Goal: Information Seeking & Learning: Learn about a topic

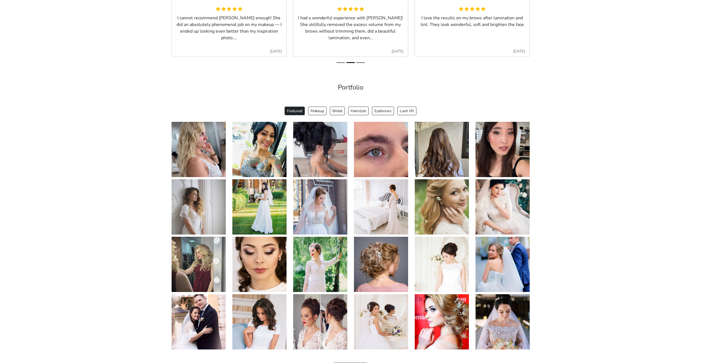
scroll to position [995, 0]
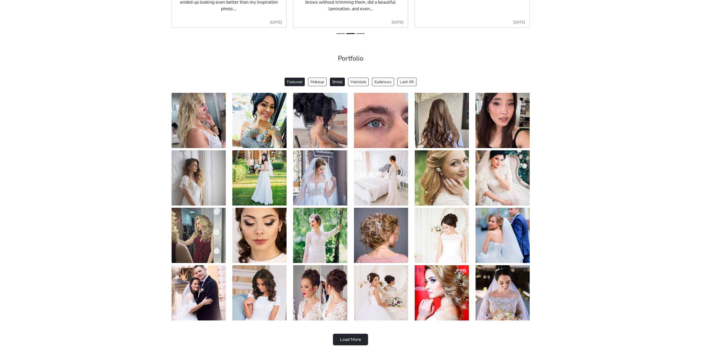
click at [335, 82] on button "Bridal" at bounding box center [337, 82] width 15 height 9
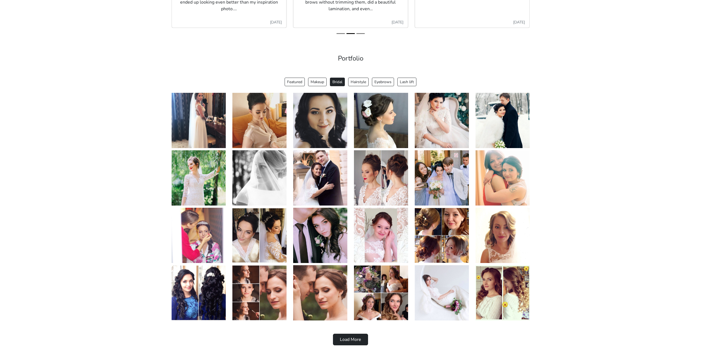
click at [276, 122] on img at bounding box center [259, 120] width 54 height 55
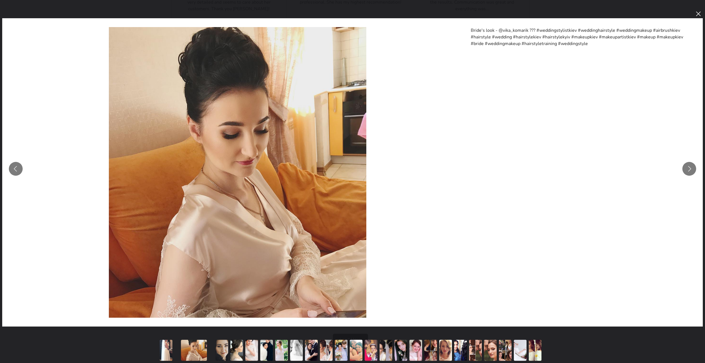
click at [688, 167] on button "You can close this modal content with the ESC key" at bounding box center [690, 169] width 14 height 14
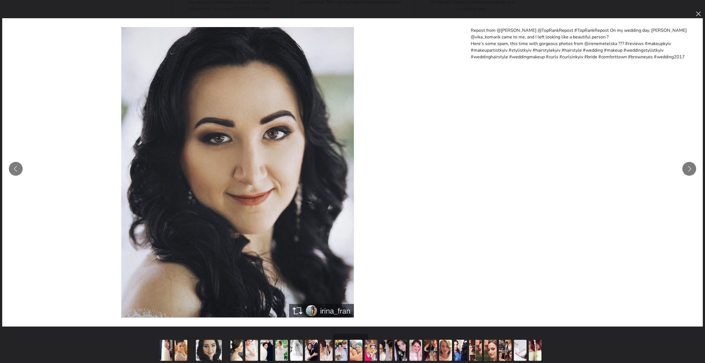
click at [688, 167] on button "You can close this modal content with the ESC key" at bounding box center [690, 169] width 14 height 14
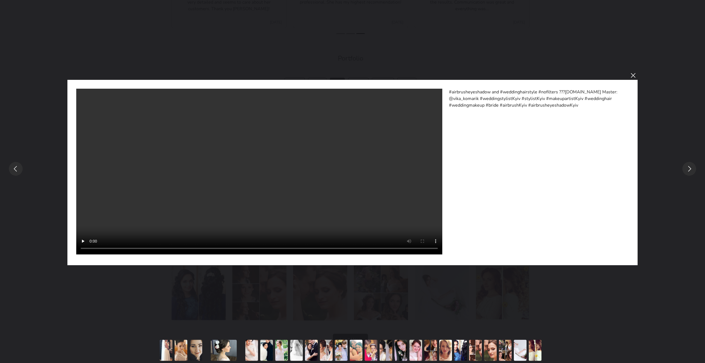
click at [688, 167] on button "You can close this modal content with the ESC key" at bounding box center [690, 169] width 14 height 14
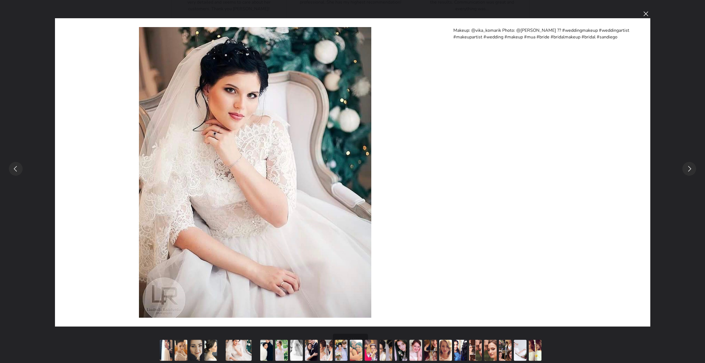
click at [688, 167] on button "You can close this modal content with the ESC key" at bounding box center [690, 169] width 14 height 14
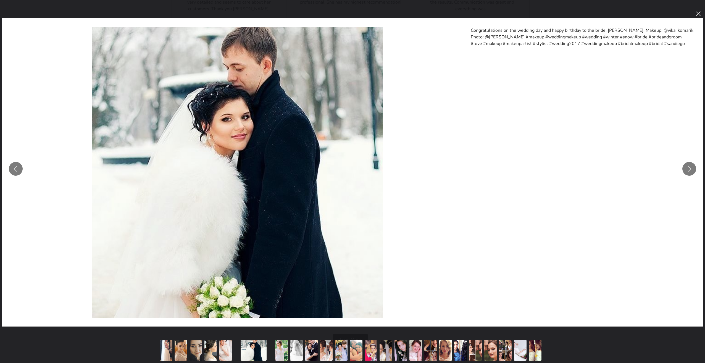
click at [688, 167] on button "You can close this modal content with the ESC key" at bounding box center [690, 169] width 14 height 14
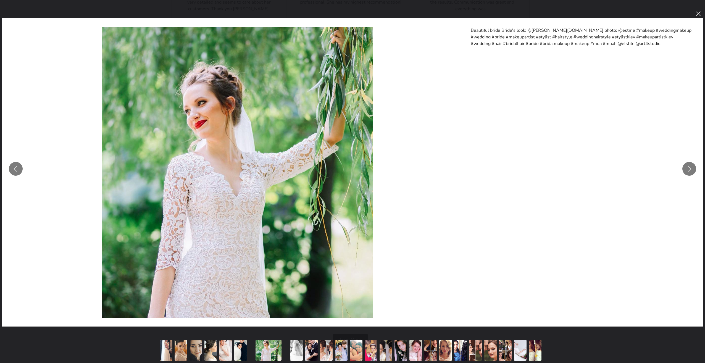
click at [688, 167] on button "You can close this modal content with the ESC key" at bounding box center [690, 169] width 14 height 14
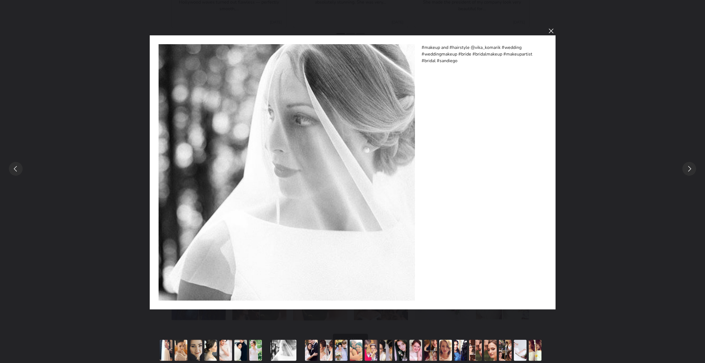
click at [549, 35] on button "You can close this modal content with the ESC key" at bounding box center [550, 30] width 9 height 9
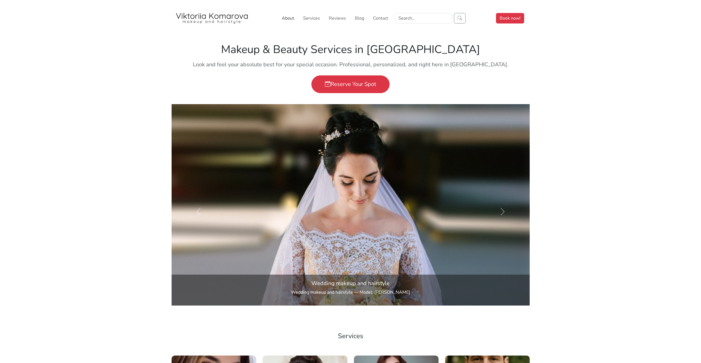
click at [285, 22] on link "About" at bounding box center [288, 18] width 17 height 11
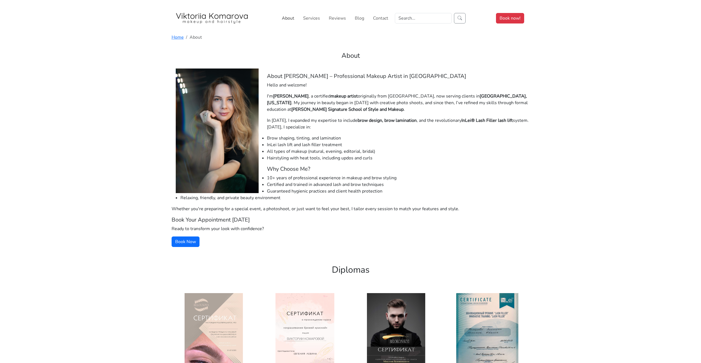
click at [293, 15] on link "About" at bounding box center [288, 18] width 17 height 11
